Goal: Information Seeking & Learning: Learn about a topic

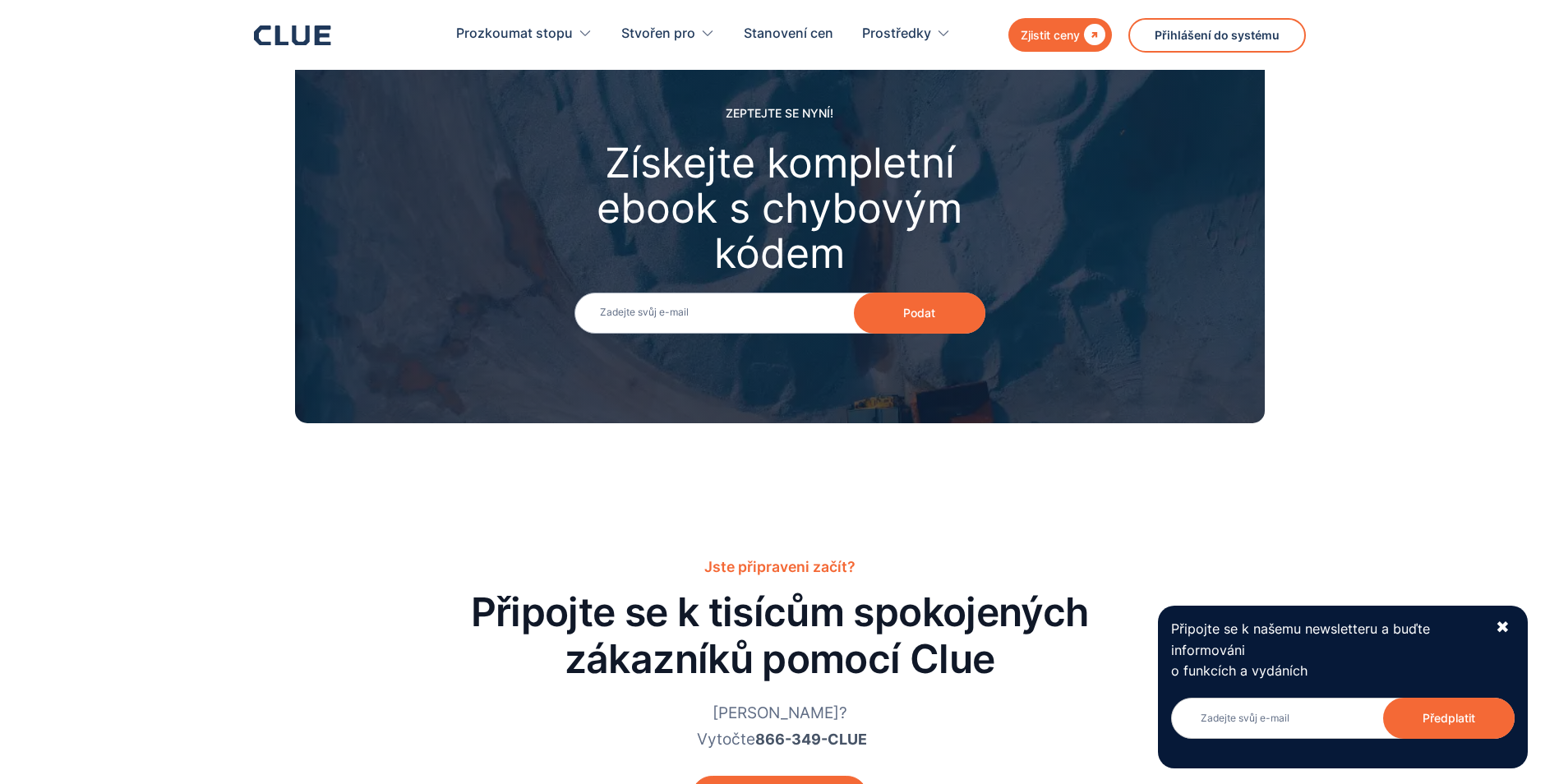
scroll to position [3451, 0]
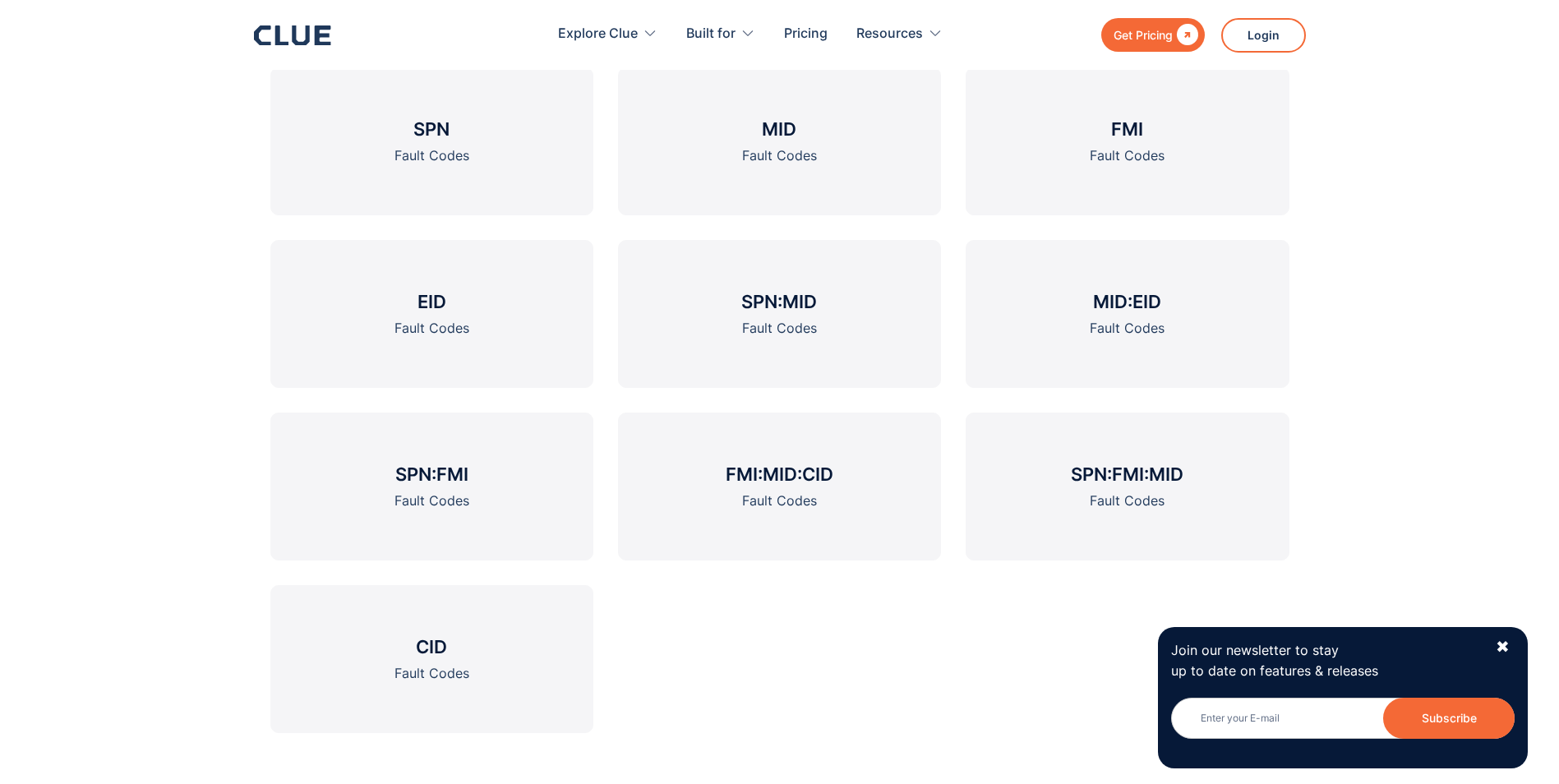
scroll to position [2054, 0]
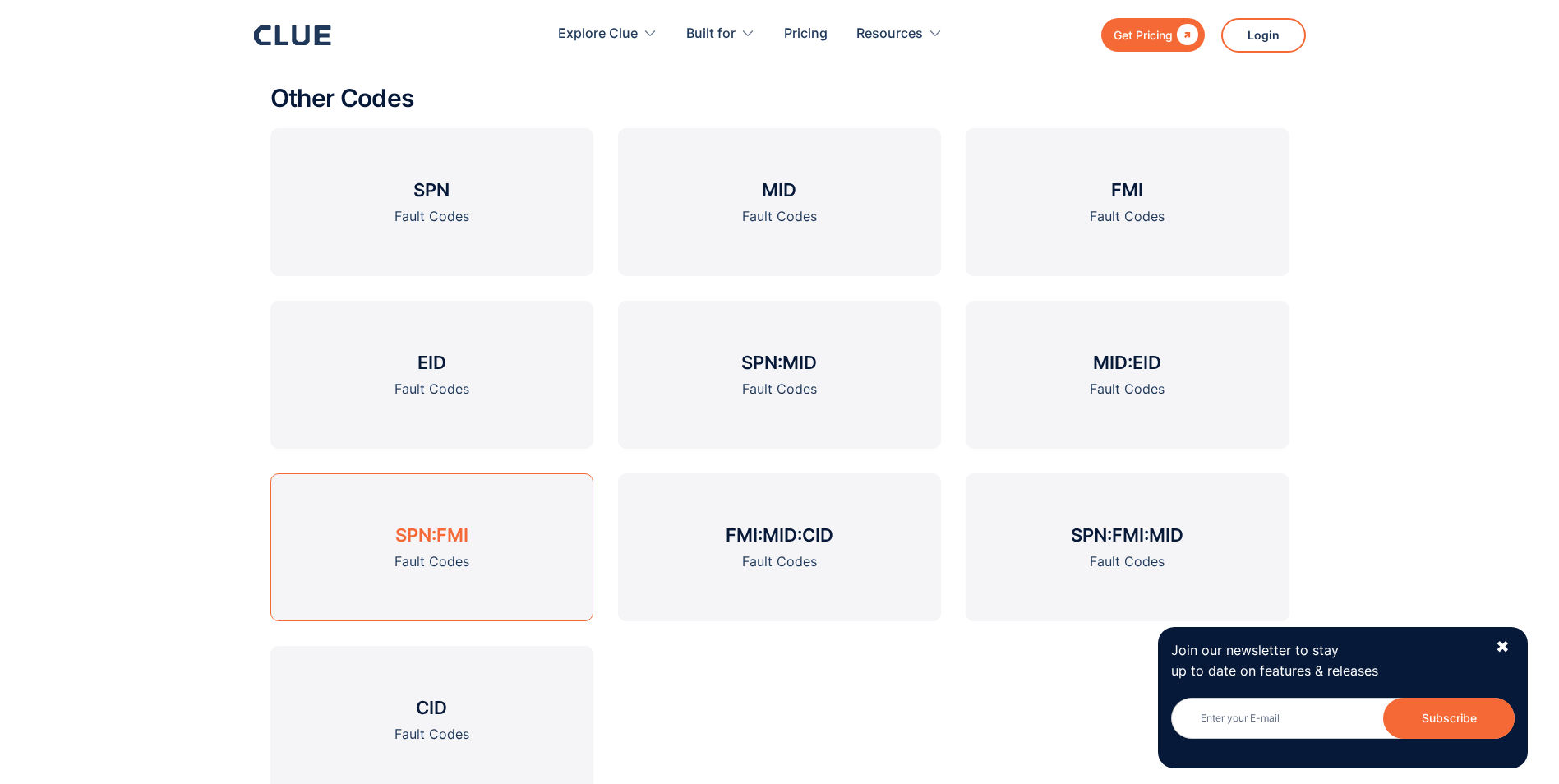
click at [419, 521] on link "SPN:FMI Fault Codes" at bounding box center [432, 547] width 323 height 148
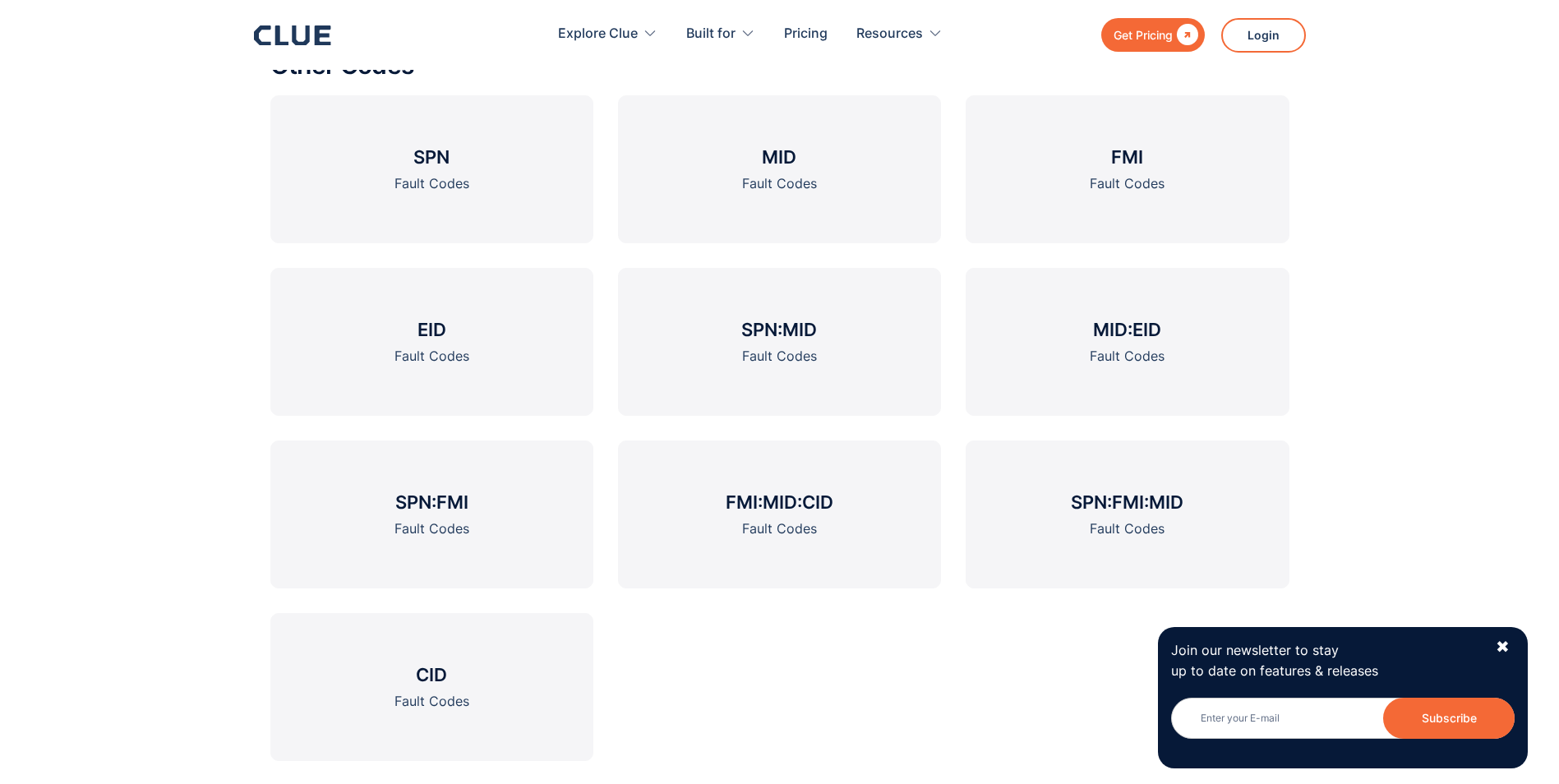
scroll to position [2547, 0]
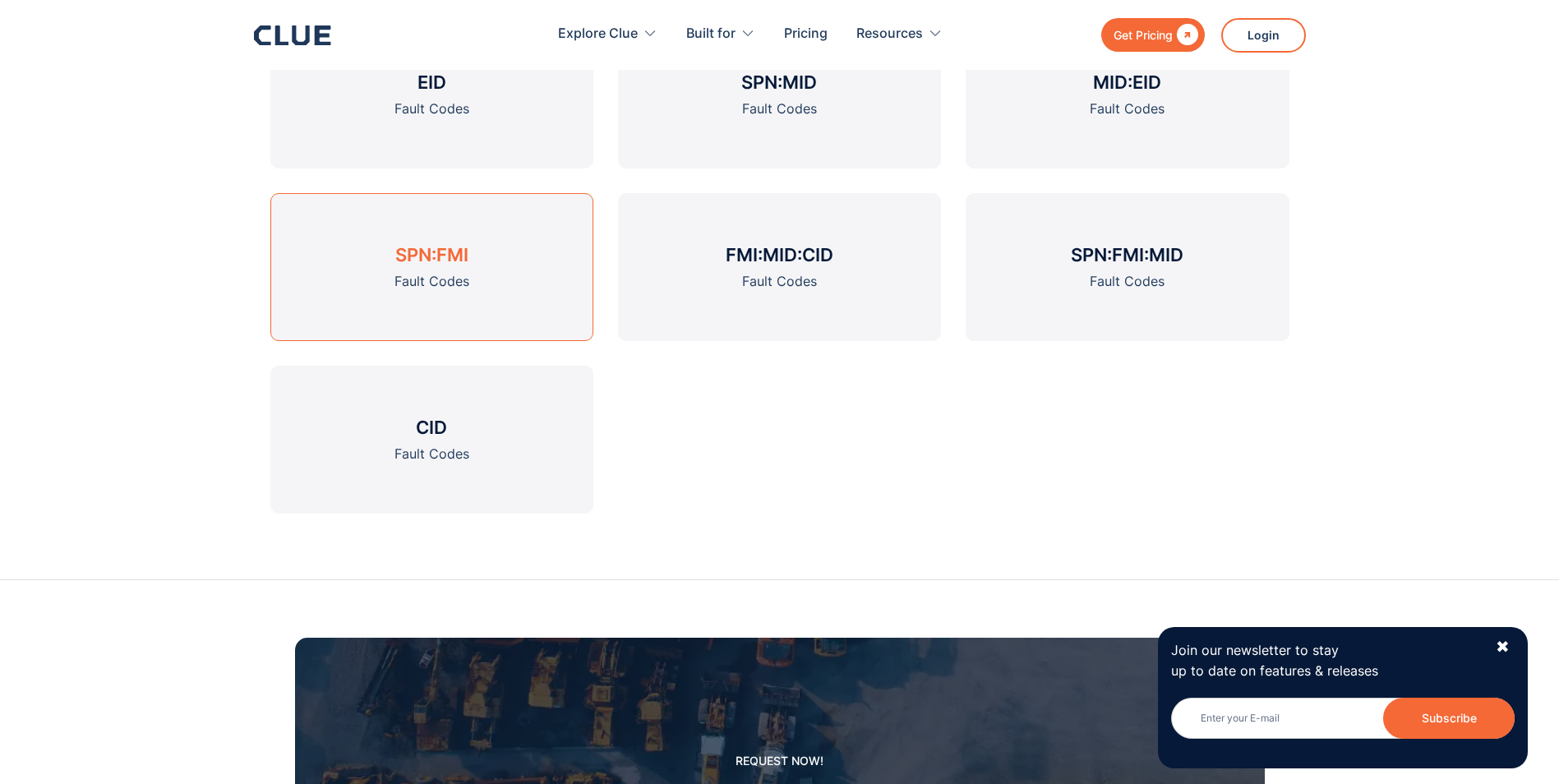
click at [432, 266] on h3 "SPN:FMI" at bounding box center [431, 255] width 73 height 25
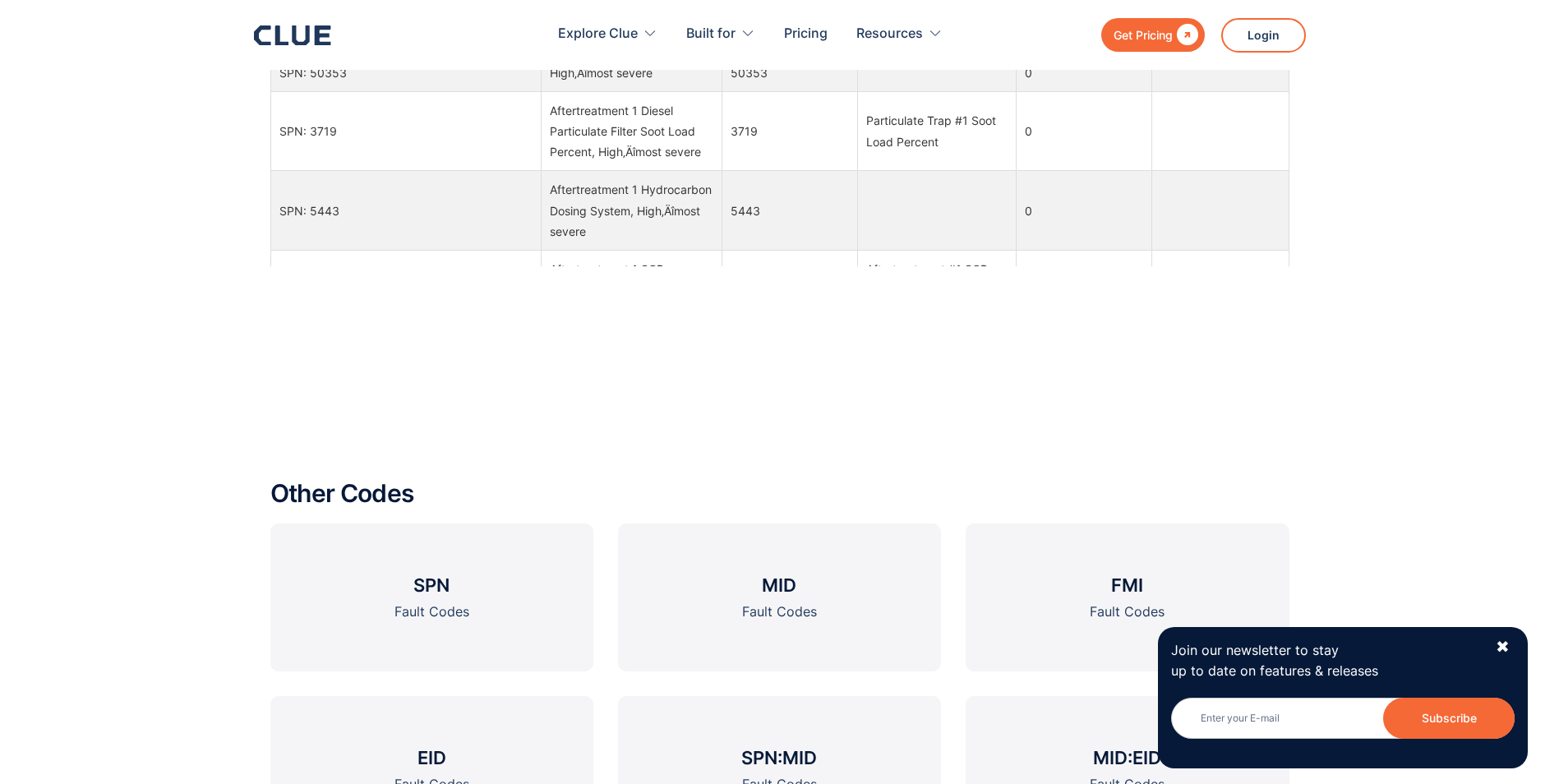
scroll to position [1972, 0]
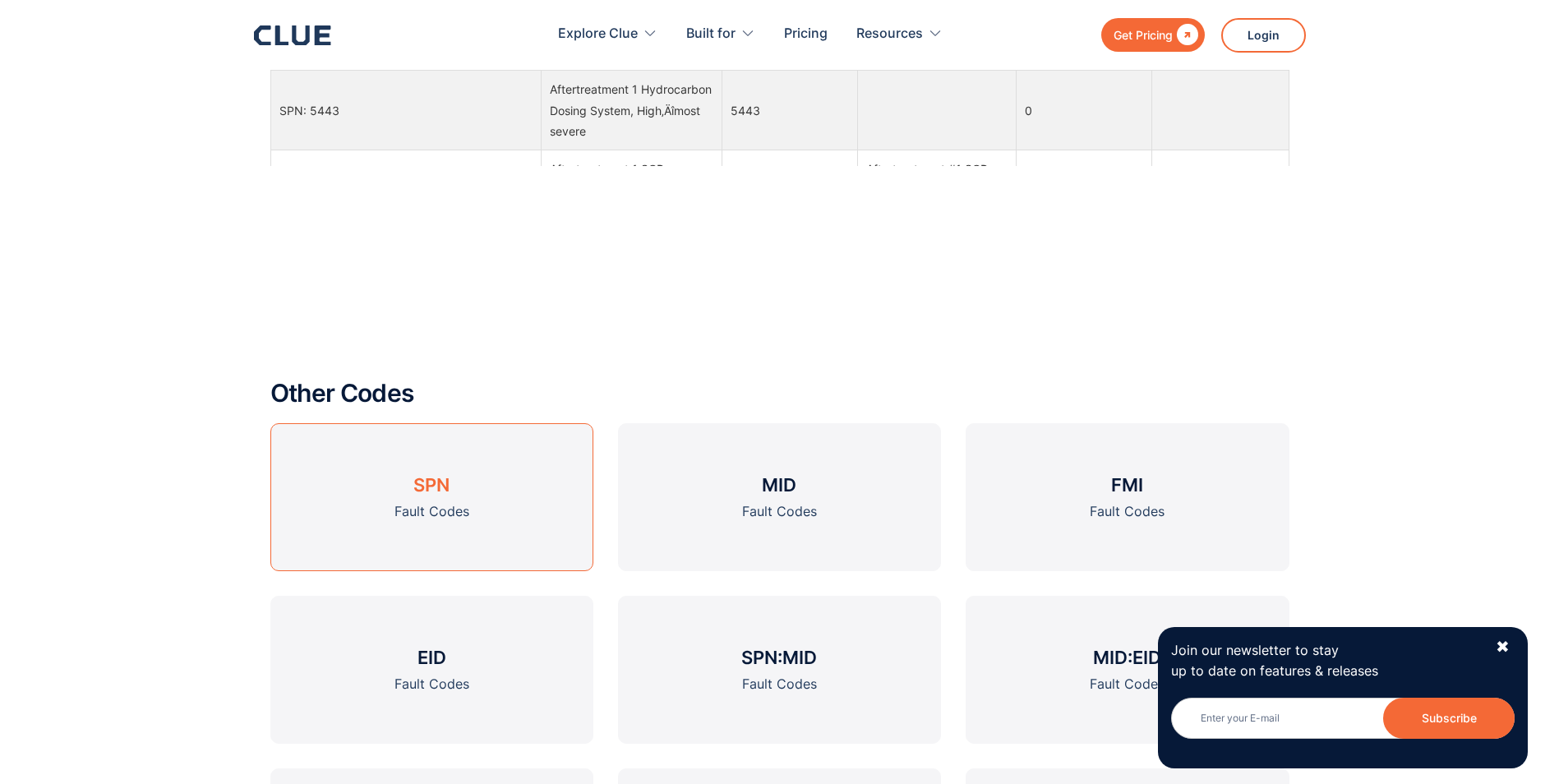
click at [406, 494] on link "SPN Fault Codes" at bounding box center [432, 497] width 323 height 148
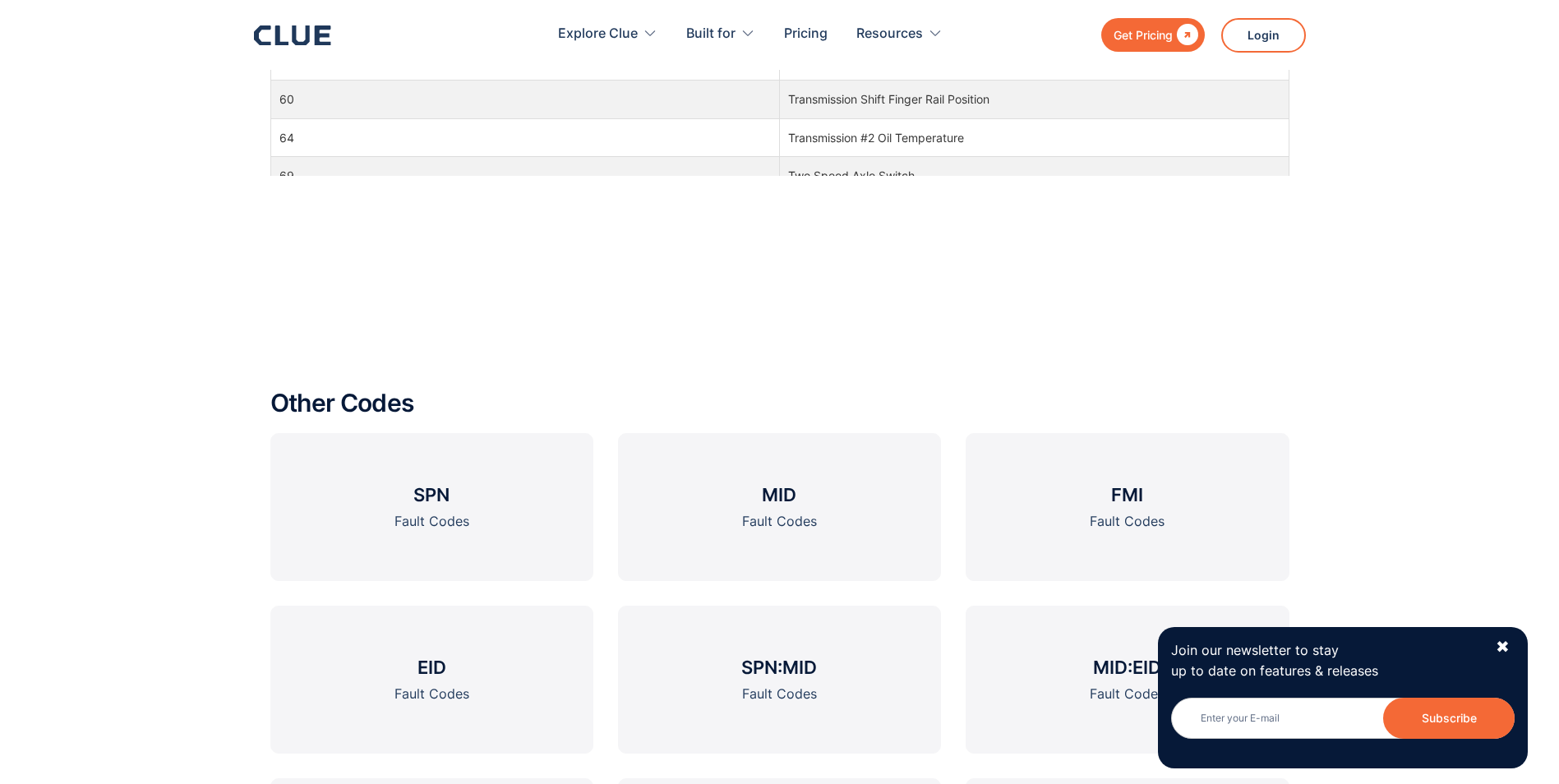
scroll to position [1890, 0]
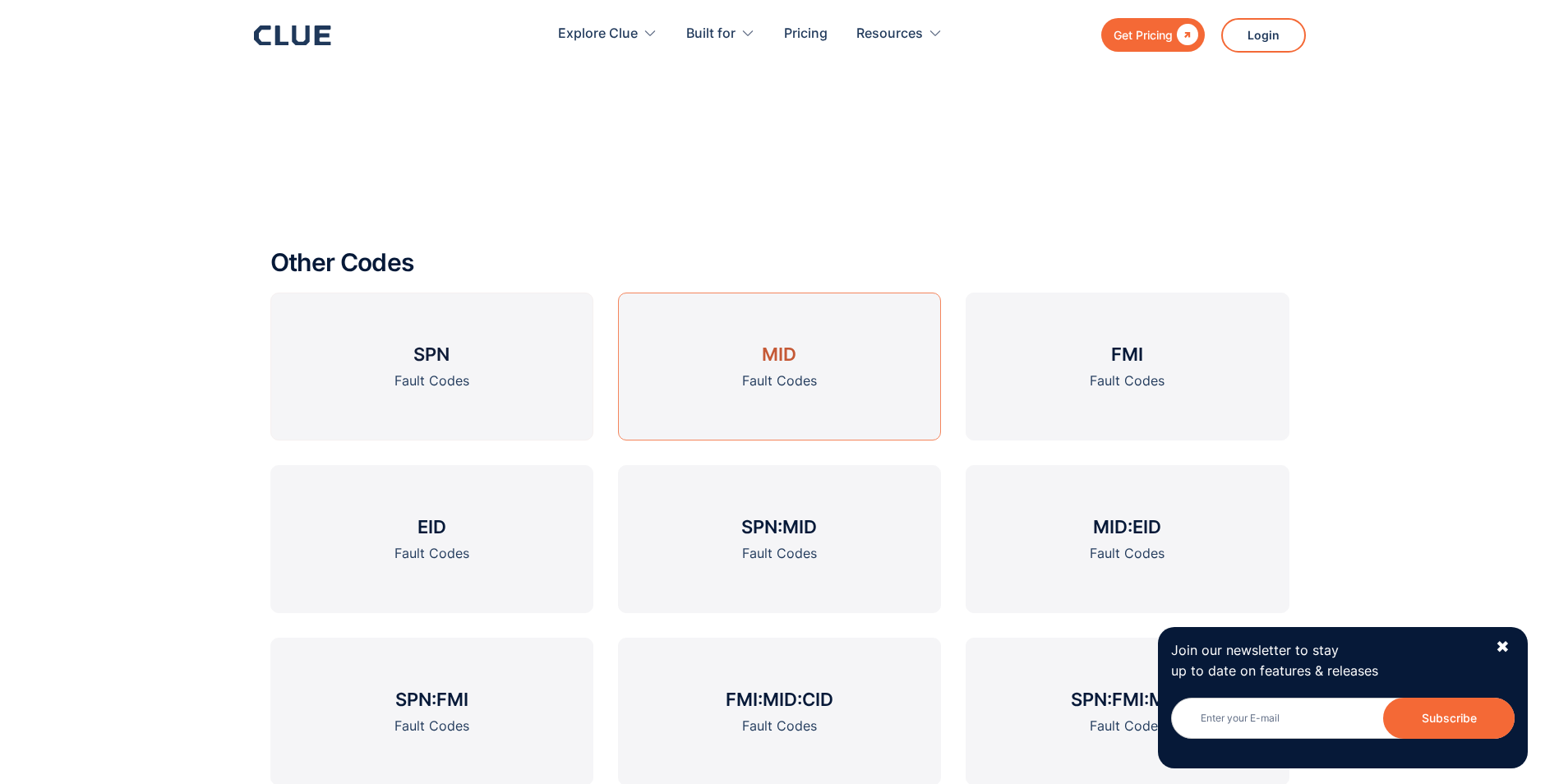
click at [760, 365] on link "MID Fault Codes" at bounding box center [780, 366] width 323 height 148
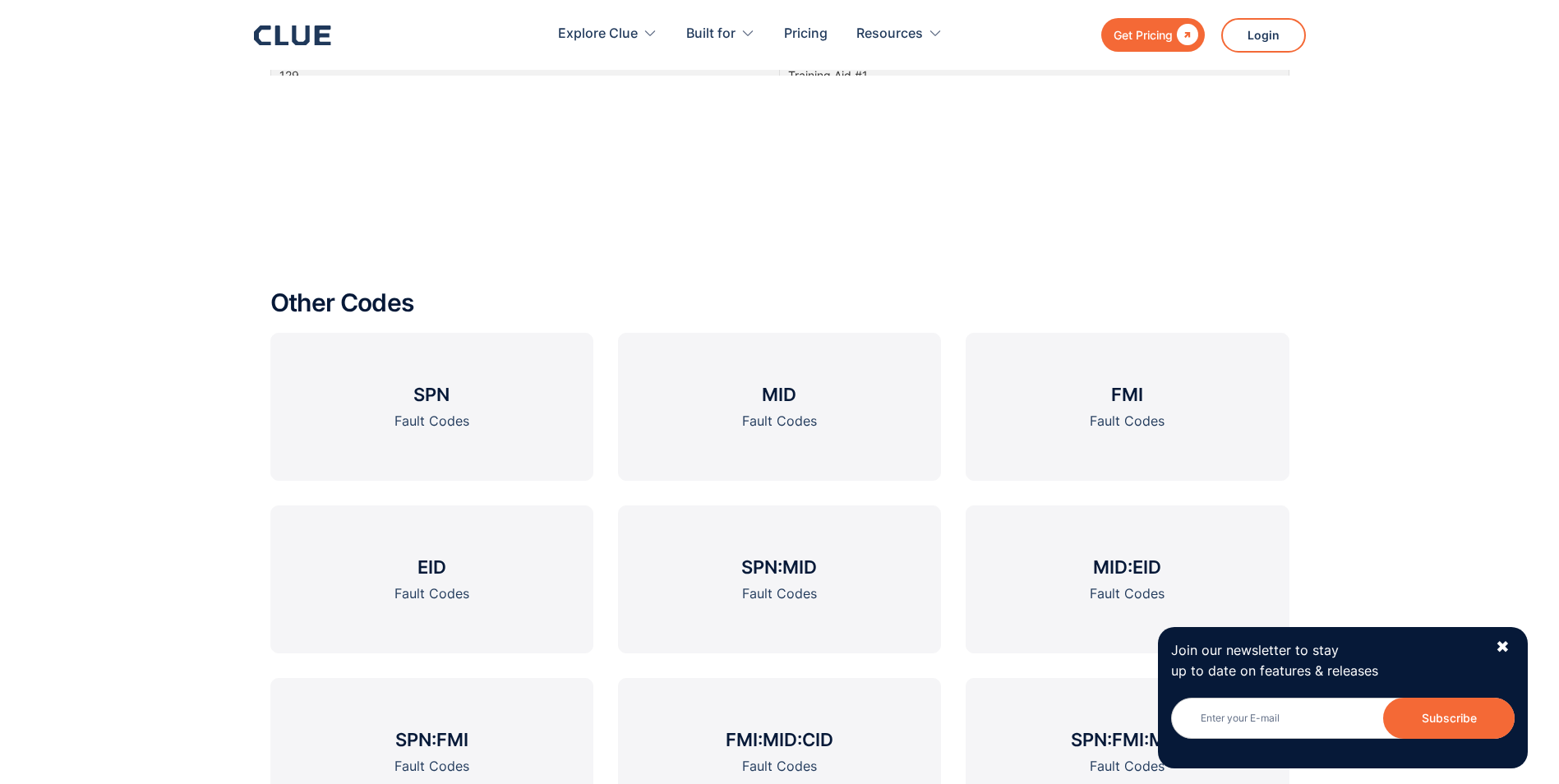
scroll to position [2136, 0]
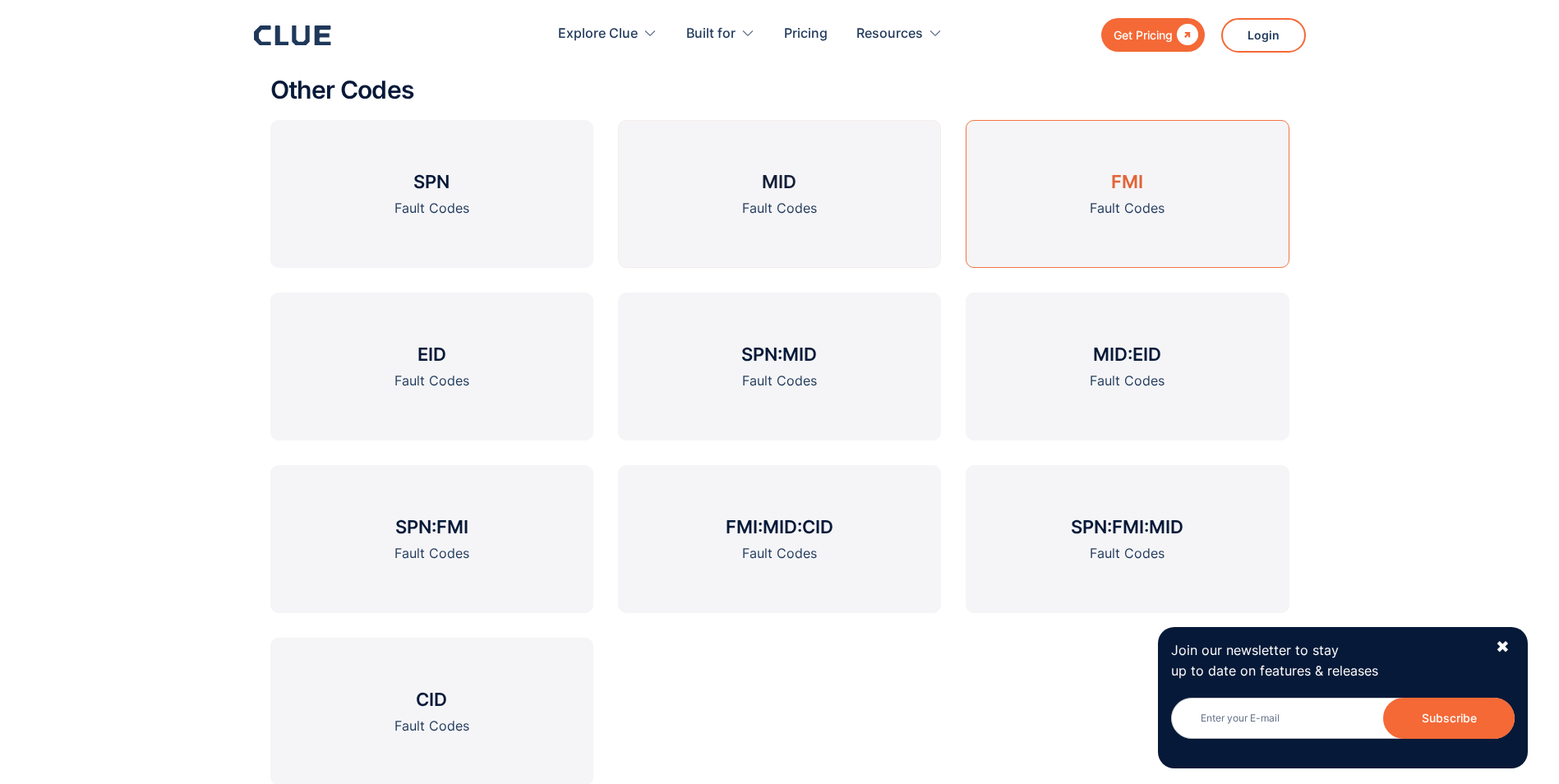
click at [1143, 196] on link "FMI Fault Codes" at bounding box center [1128, 193] width 323 height 148
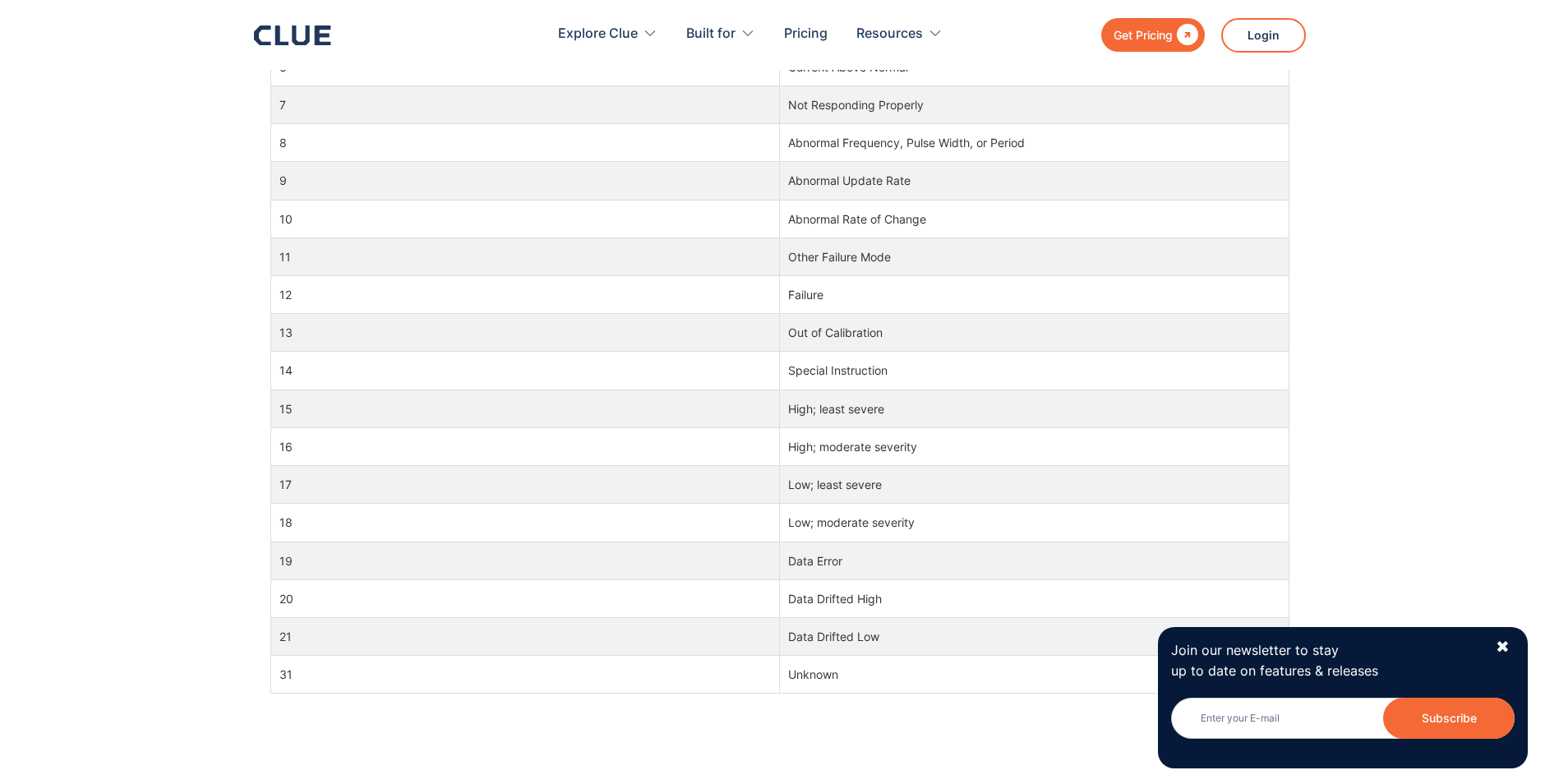
scroll to position [1232, 0]
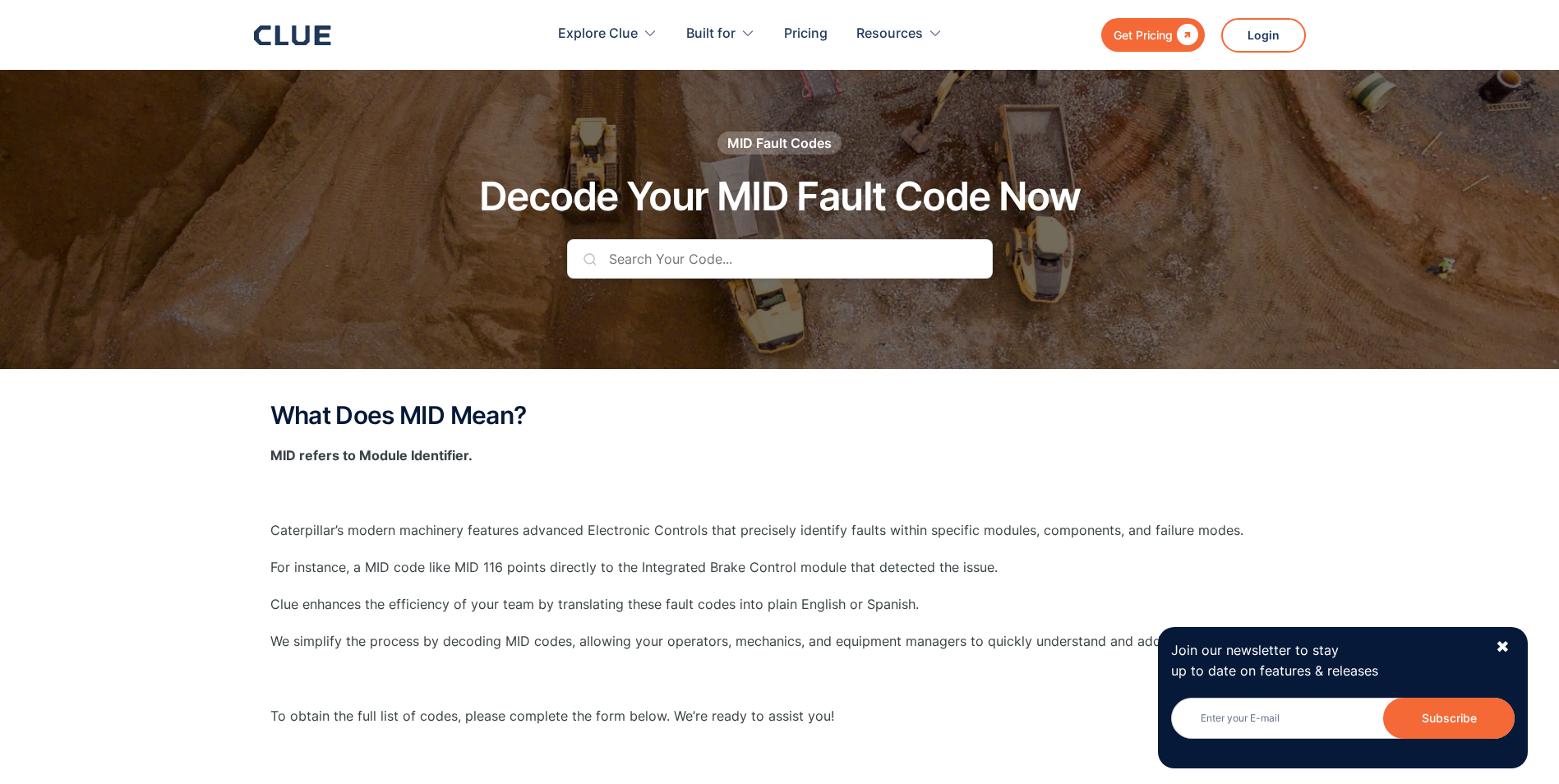
scroll to position [3312, 0]
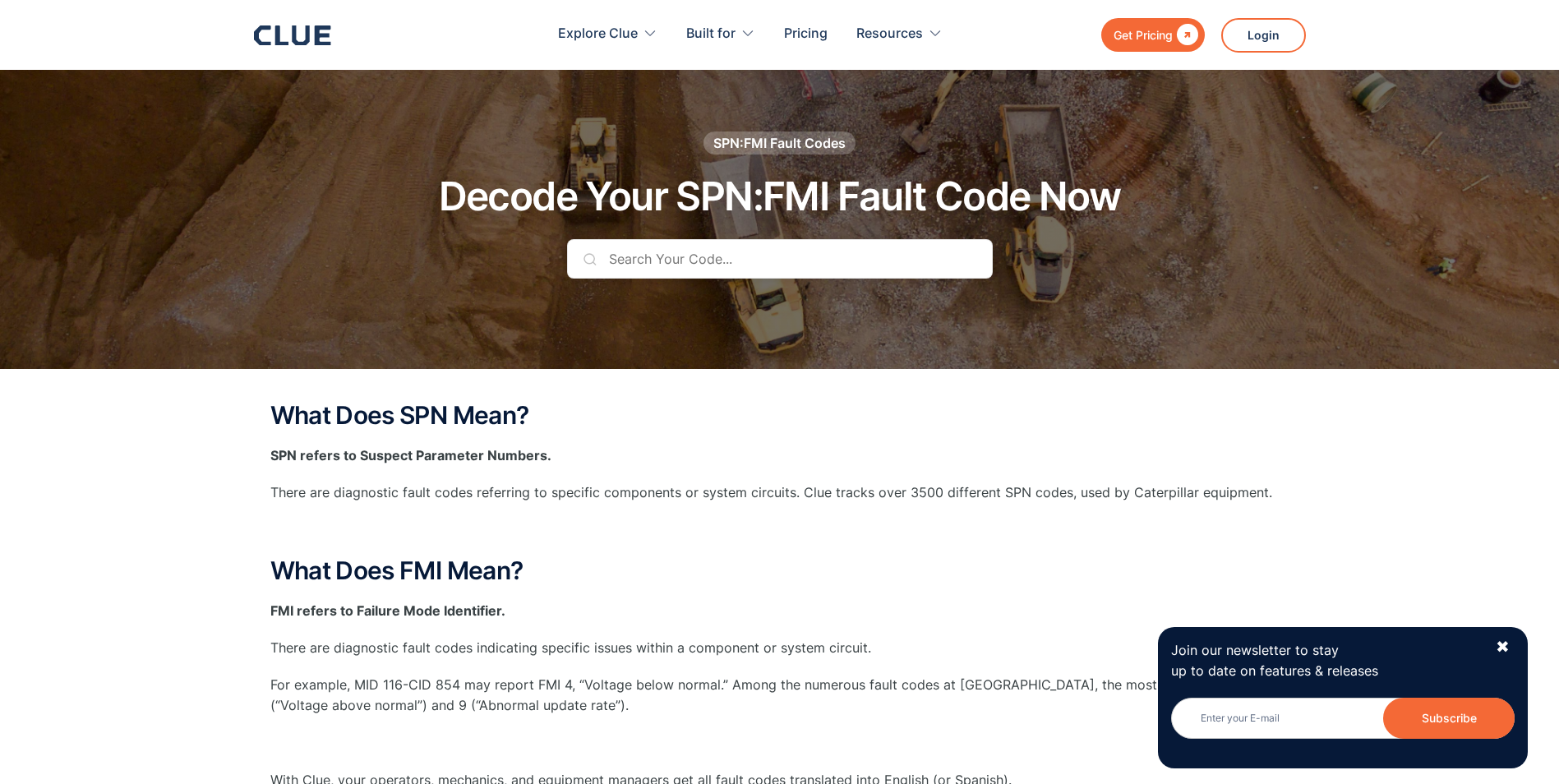
scroll to position [1972, 0]
